Goal: Information Seeking & Learning: Learn about a topic

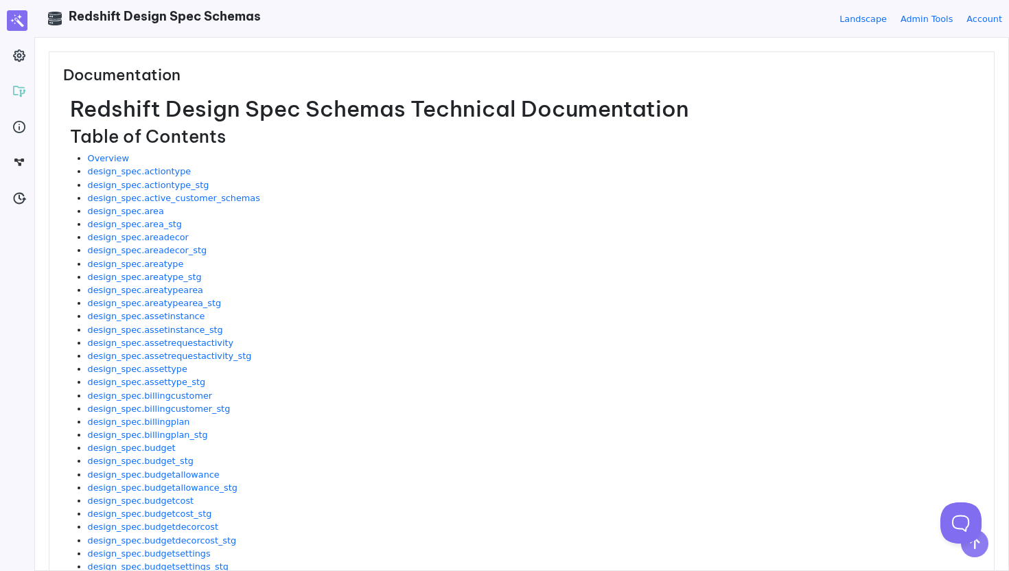
scroll to position [12, 0]
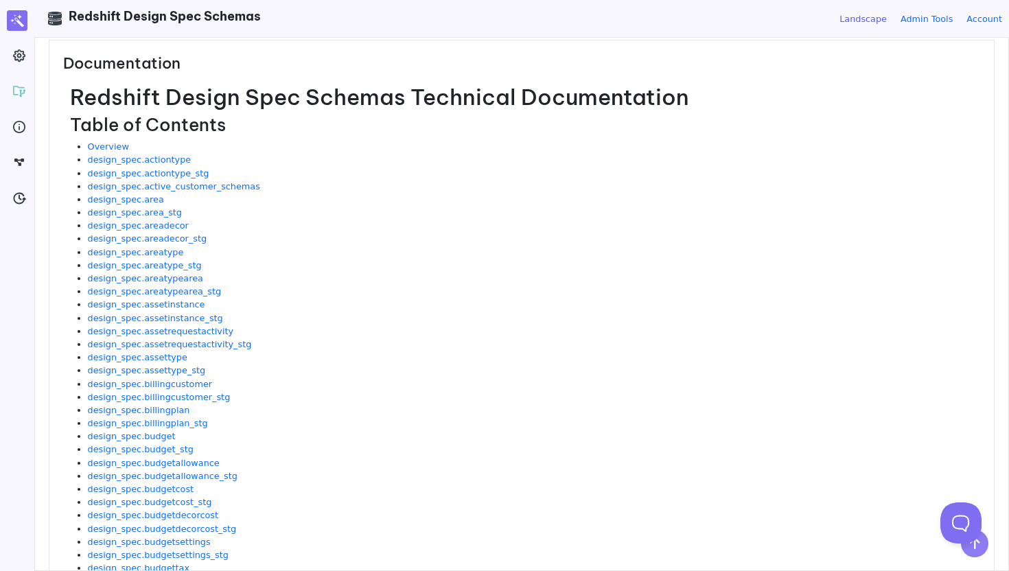
click at [857, 19] on link "Landscape" at bounding box center [862, 18] width 47 height 13
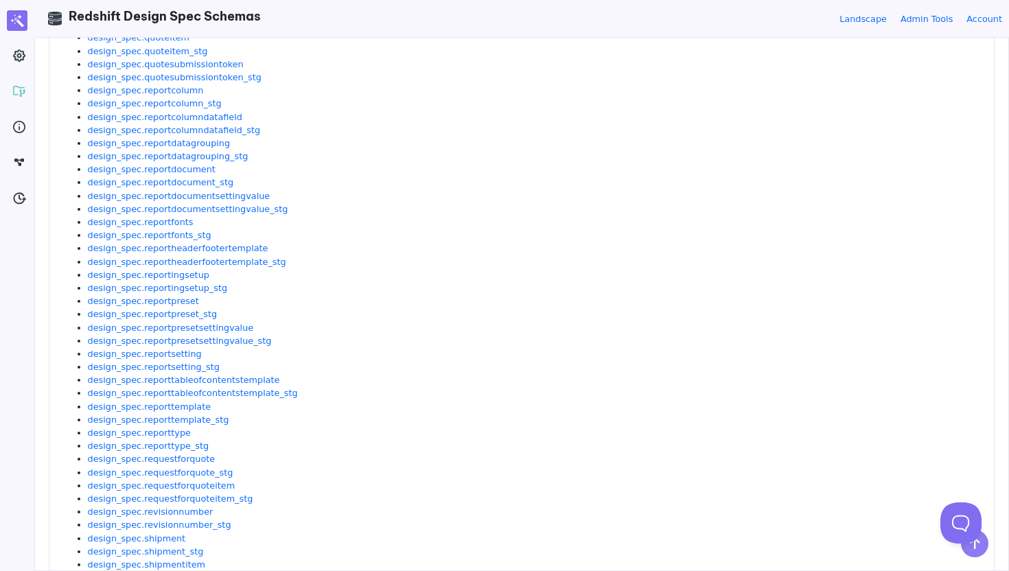
scroll to position [2178, 0]
click at [173, 222] on link "design_spec.reportfonts" at bounding box center [141, 219] width 106 height 10
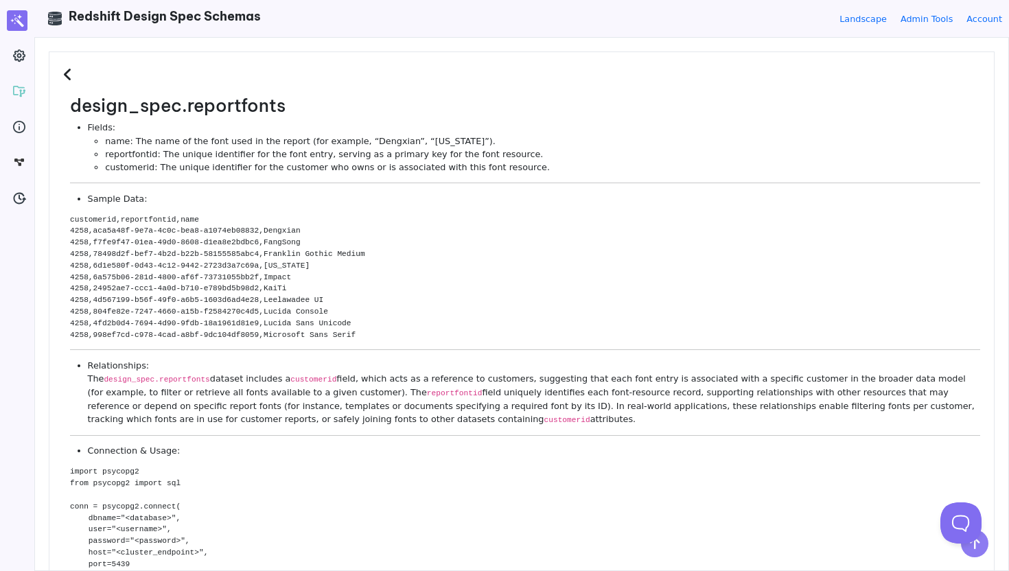
scroll to position [0, 0]
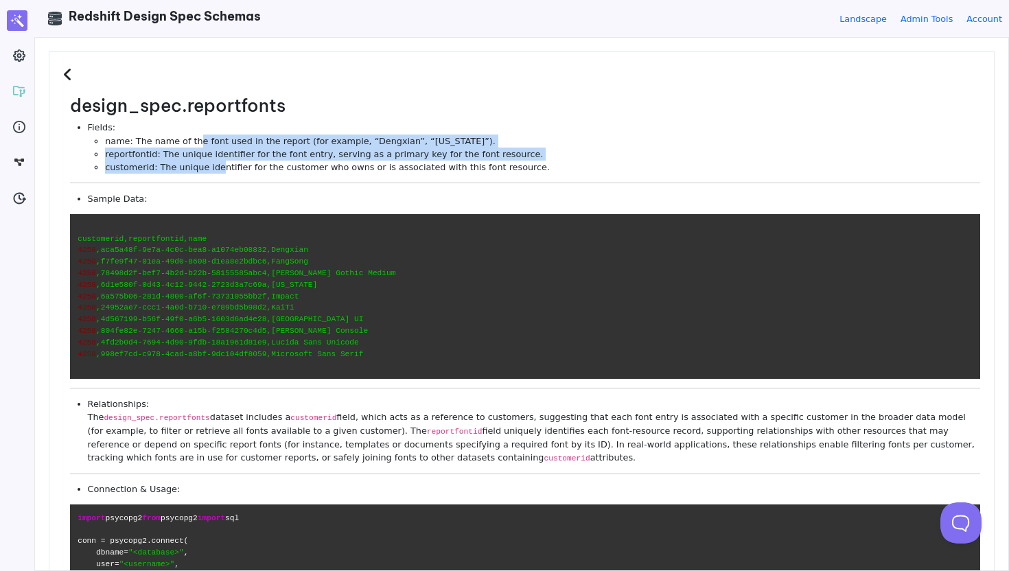
drag, startPoint x: 194, startPoint y: 143, endPoint x: 216, endPoint y: 172, distance: 36.2
click at [216, 172] on ul "name: The name of the font used in the report (for example, “Dengxian”, “[US_ST…" at bounding box center [534, 155] width 892 height 40
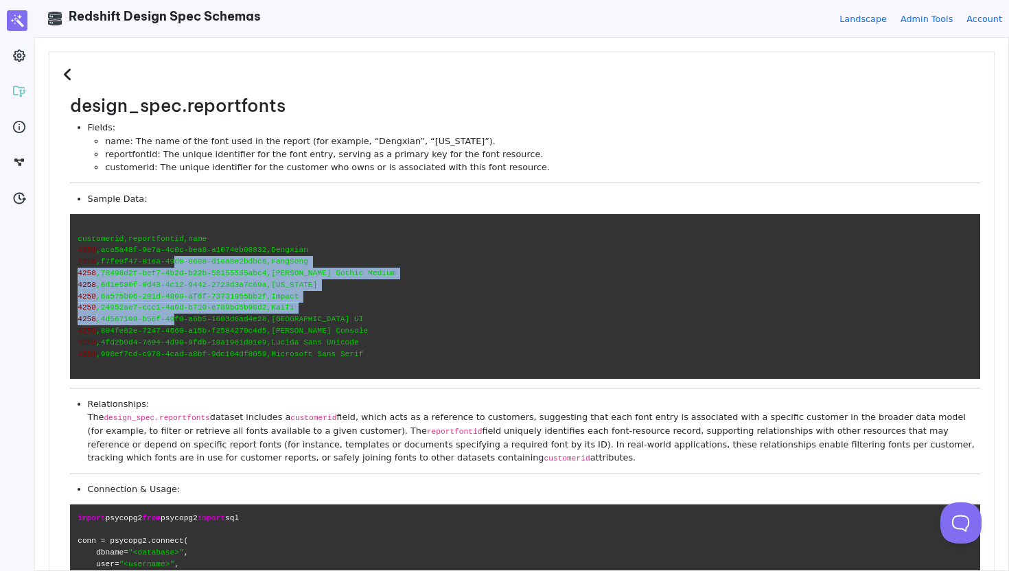
drag, startPoint x: 173, startPoint y: 267, endPoint x: 173, endPoint y: 321, distance: 54.2
click at [173, 321] on code "customerid,reportfontid,name 4258 ,aca5a48f-9e7a-4c0c-bea8-a1074eb08832,Dengxia…" at bounding box center [525, 296] width 910 height 165
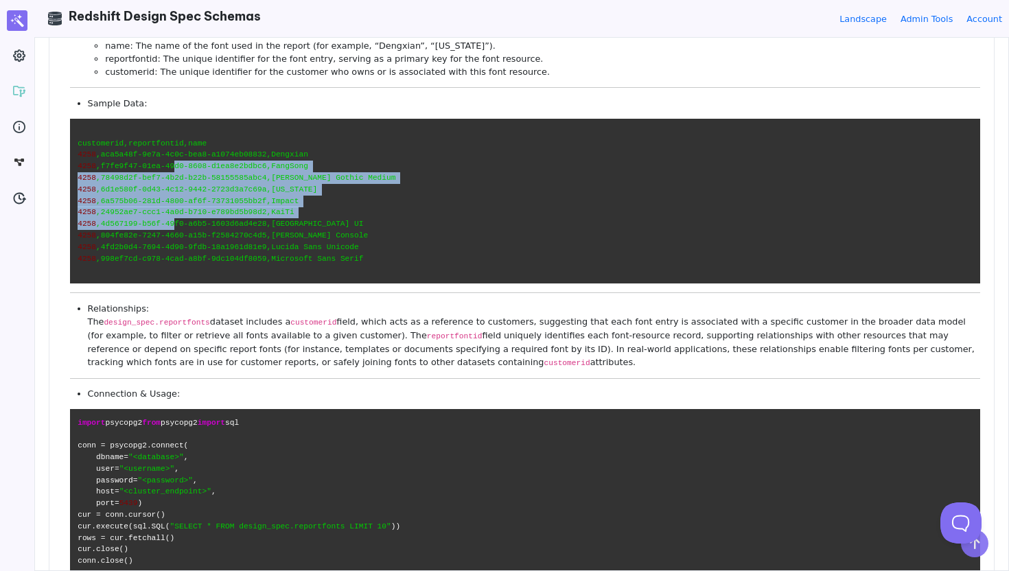
scroll to position [96, 0]
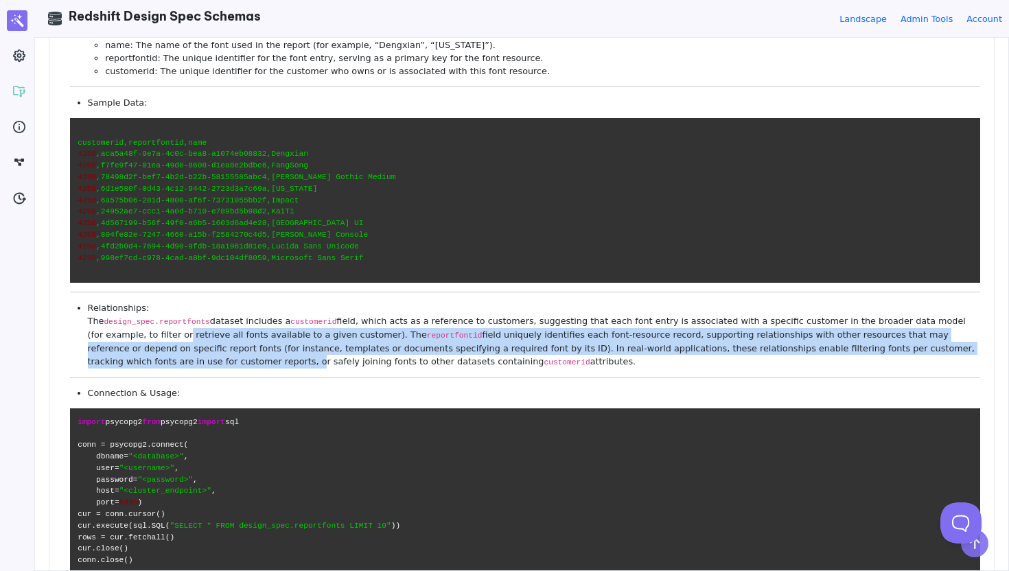
drag, startPoint x: 163, startPoint y: 338, endPoint x: 163, endPoint y: 360, distance: 22.6
click at [163, 360] on li "Relationships: The design_spec.reportfonts dataset includes a customerid field,…" at bounding box center [534, 334] width 892 height 67
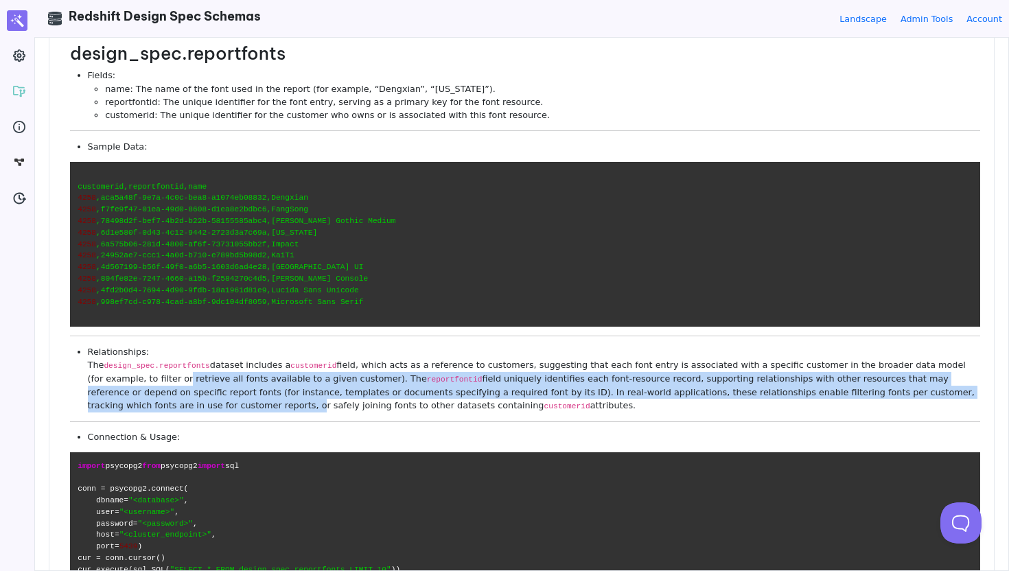
scroll to position [0, 0]
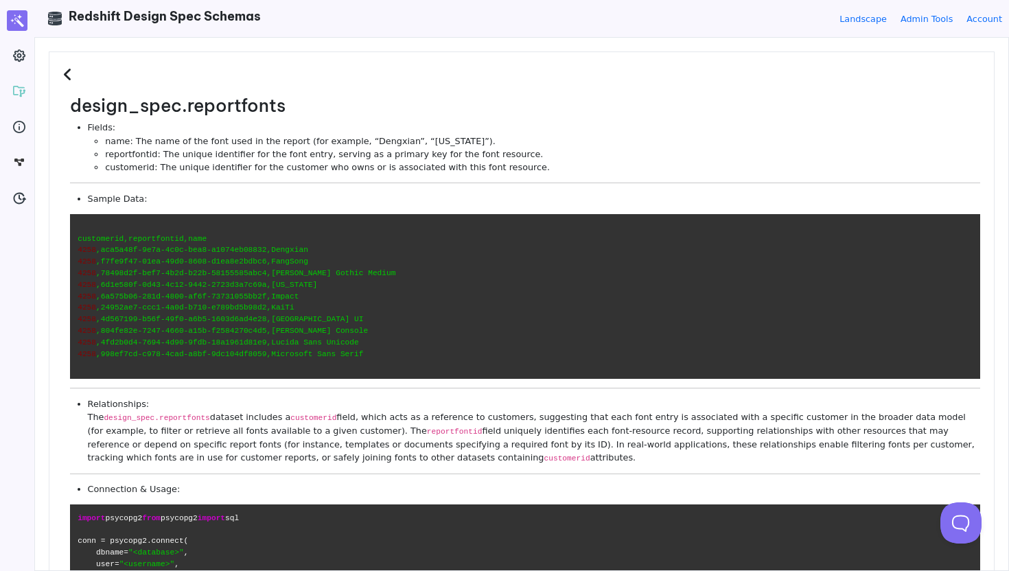
click at [68, 69] on icon at bounding box center [69, 74] width 13 height 15
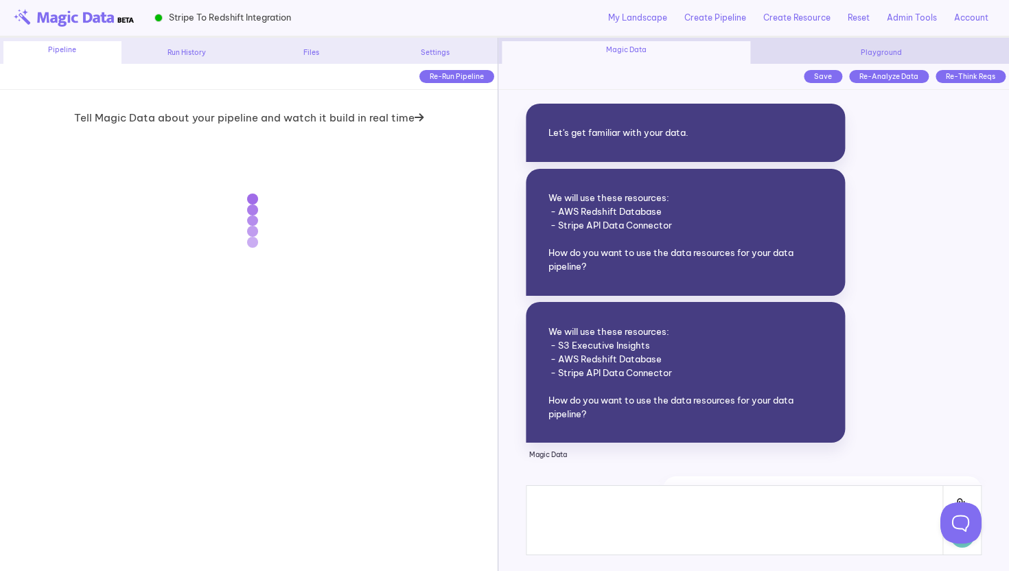
scroll to position [18765, 0]
